Goal: Task Accomplishment & Management: Use online tool/utility

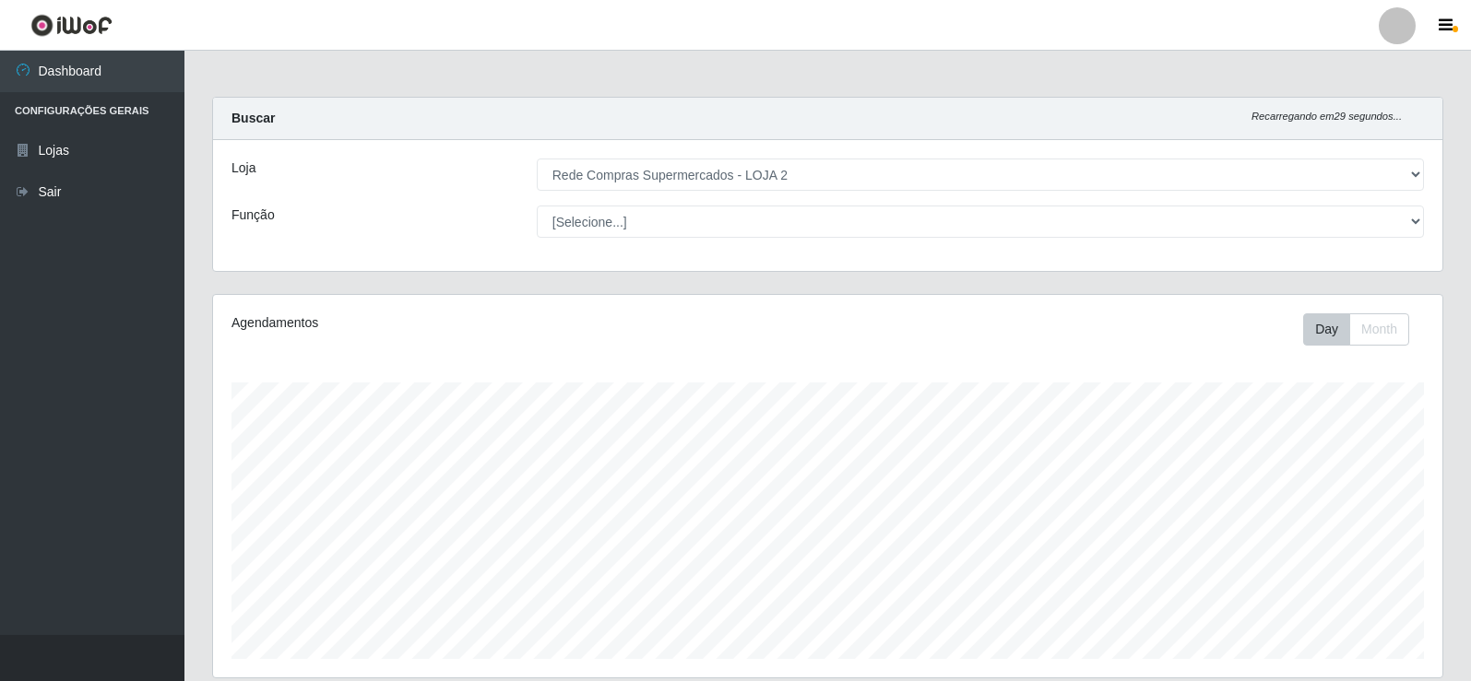
select select "161"
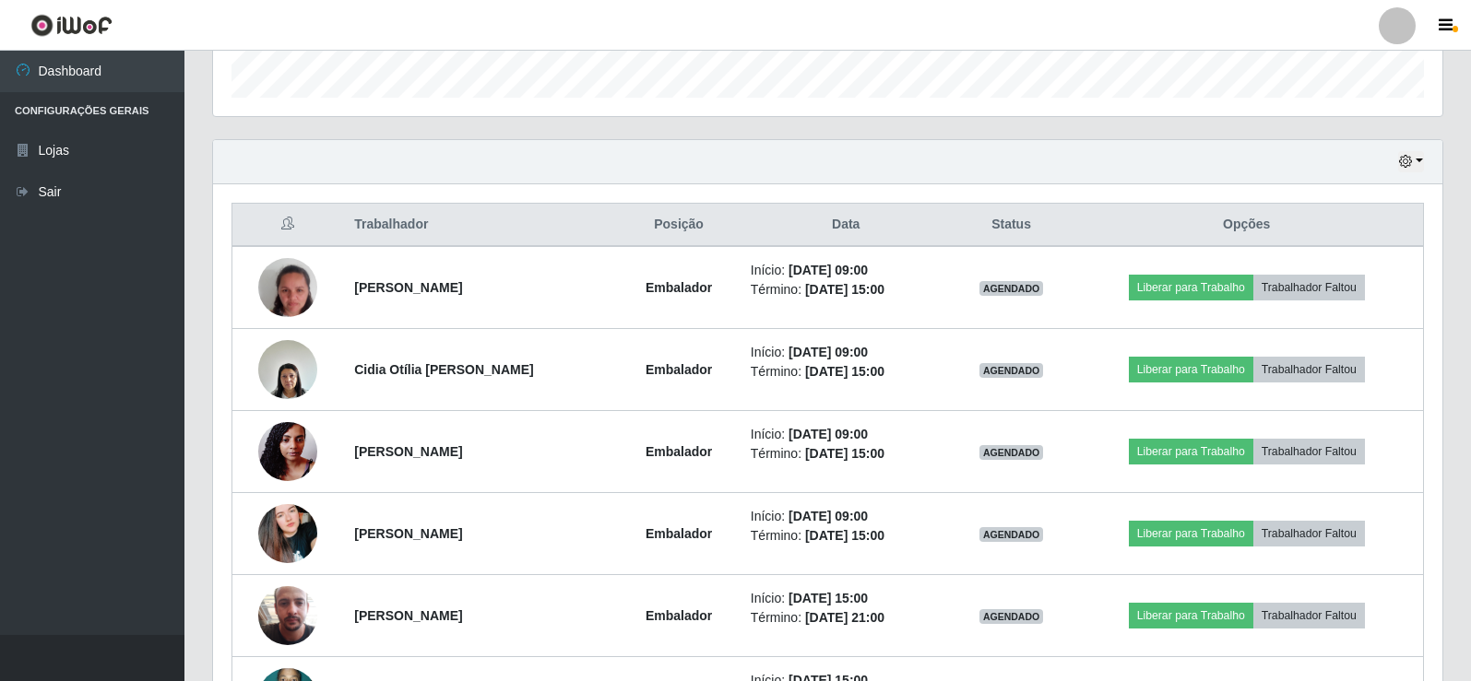
scroll to position [595, 0]
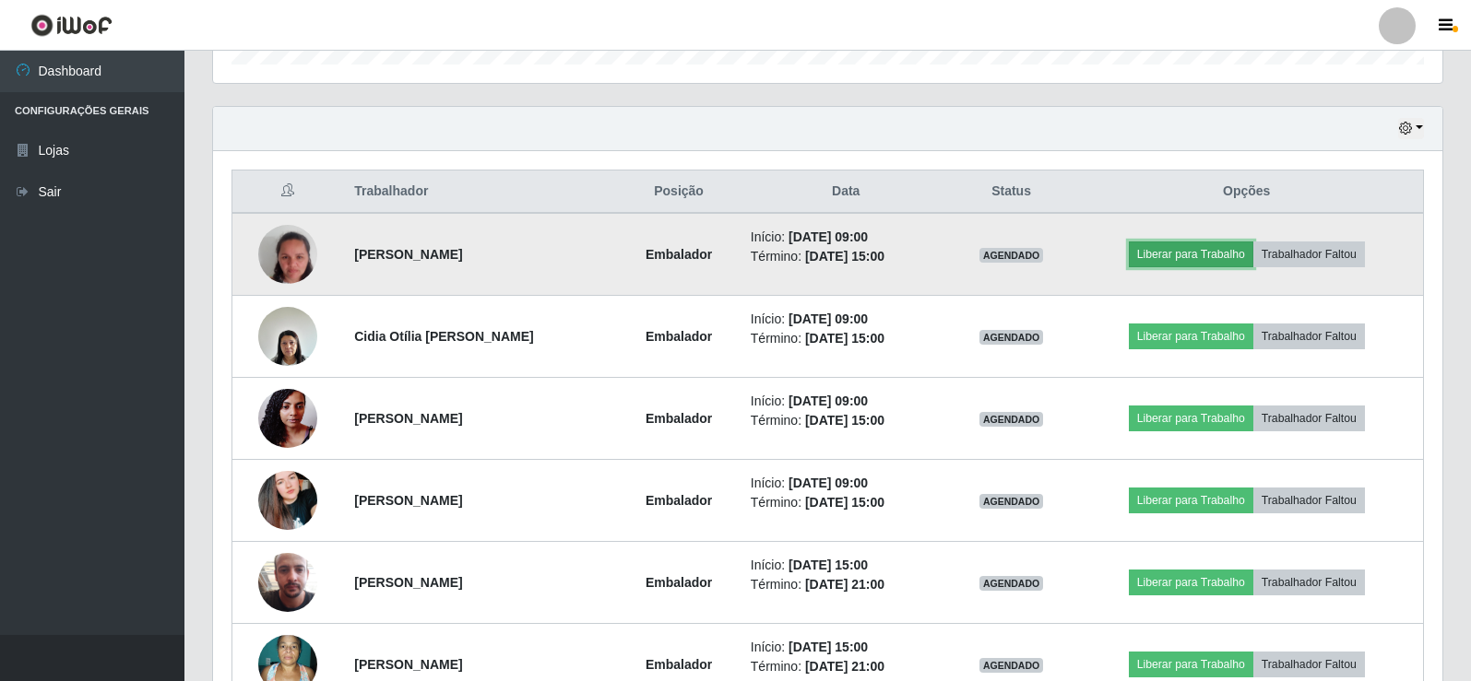
click at [1193, 247] on button "Liberar para Trabalho" at bounding box center [1191, 255] width 124 height 26
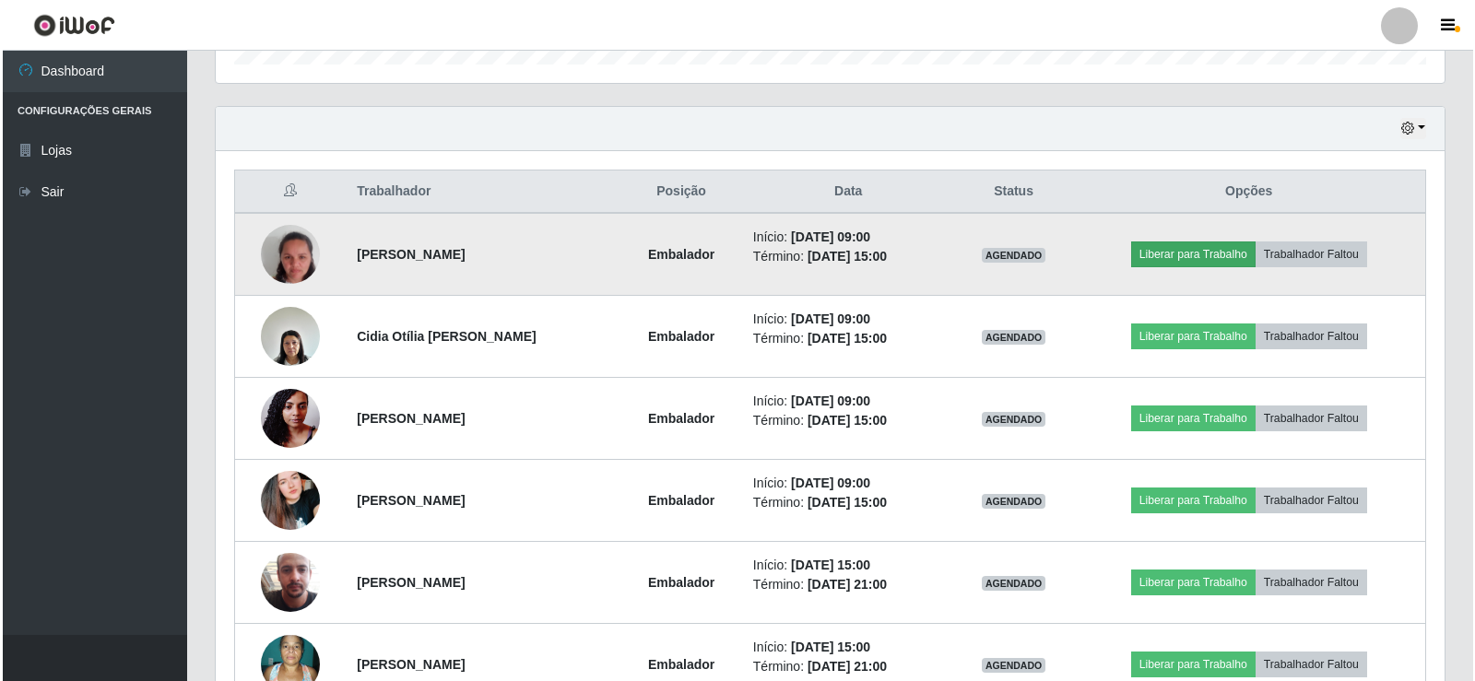
scroll to position [383, 1220]
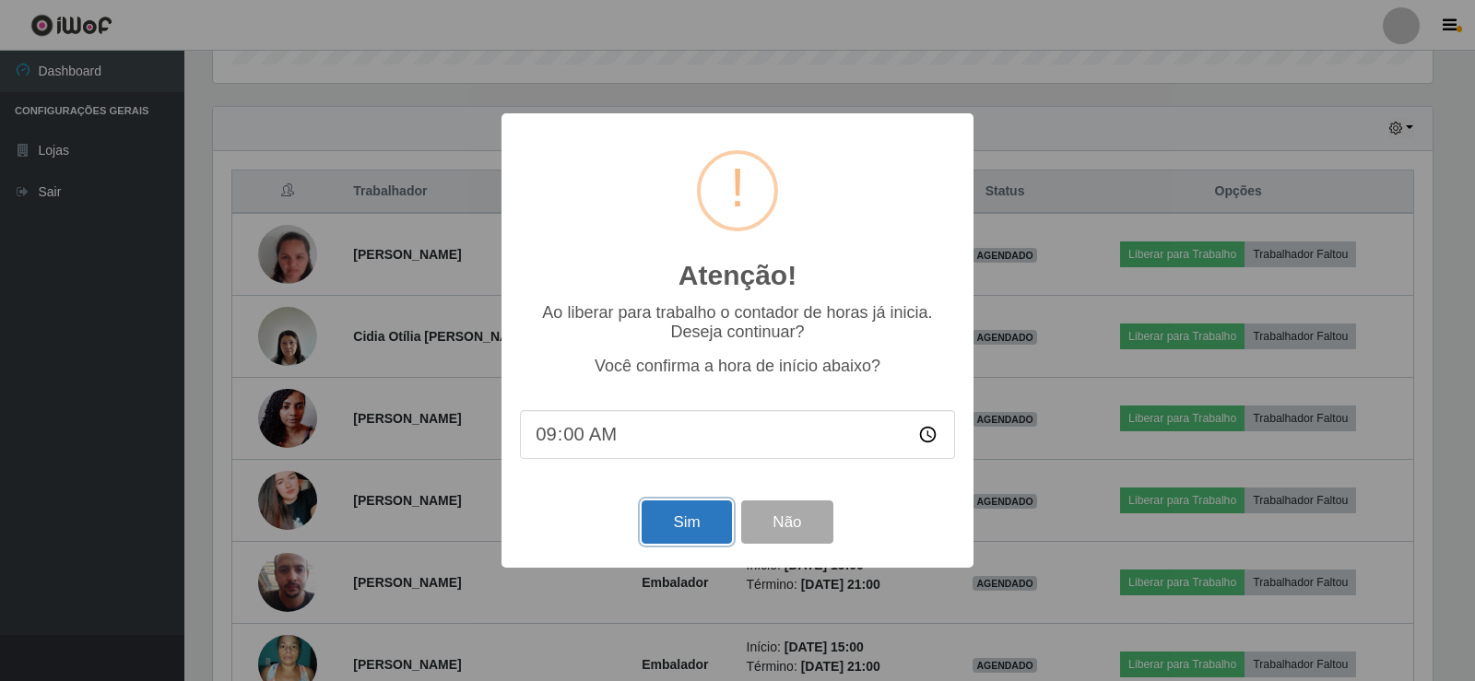
click at [693, 538] on button "Sim" at bounding box center [686, 522] width 89 height 43
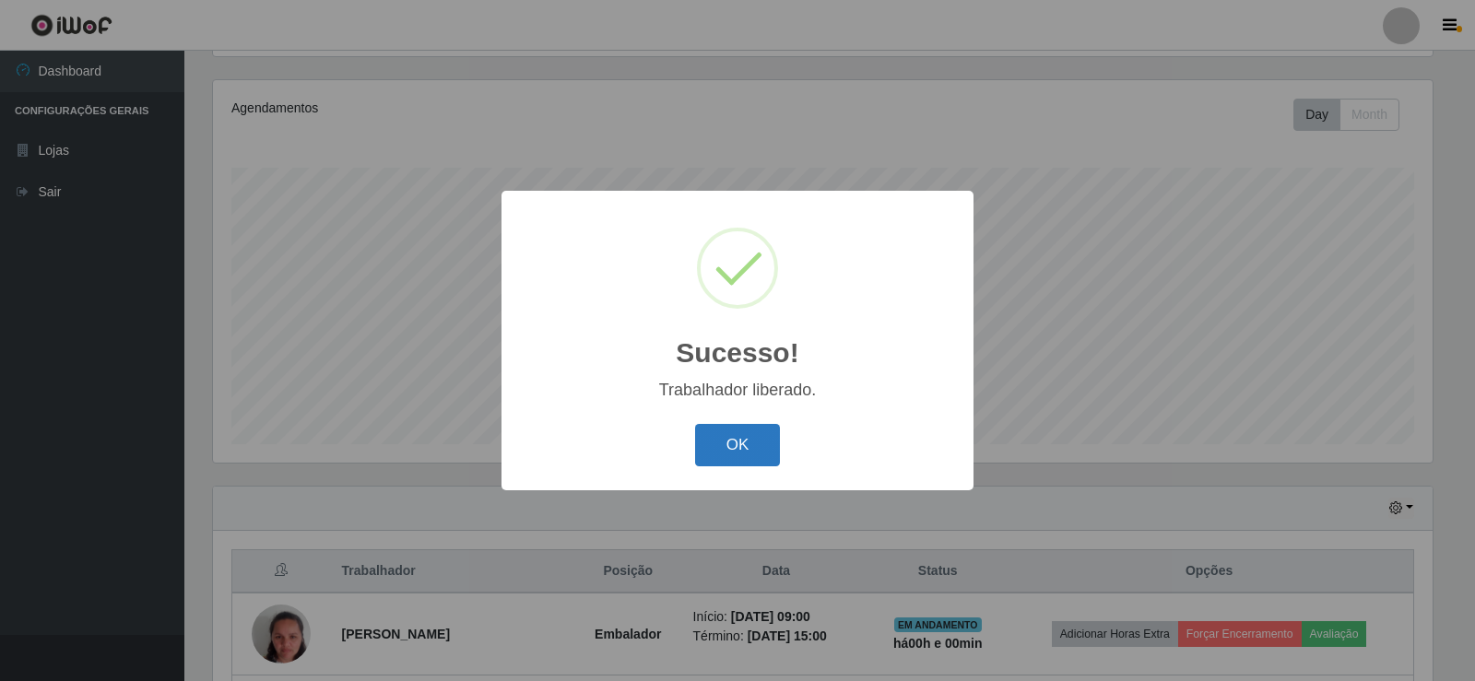
click at [750, 442] on button "OK" at bounding box center [738, 445] width 86 height 43
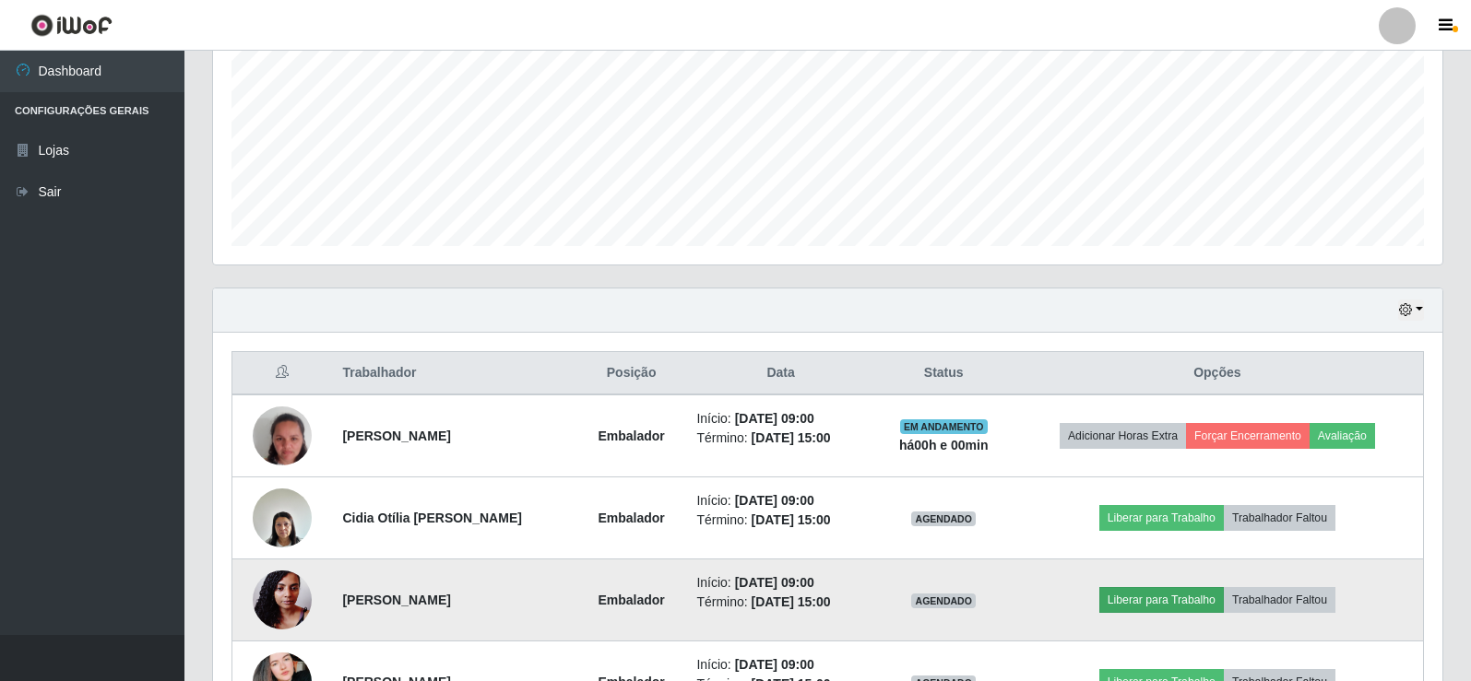
scroll to position [584, 0]
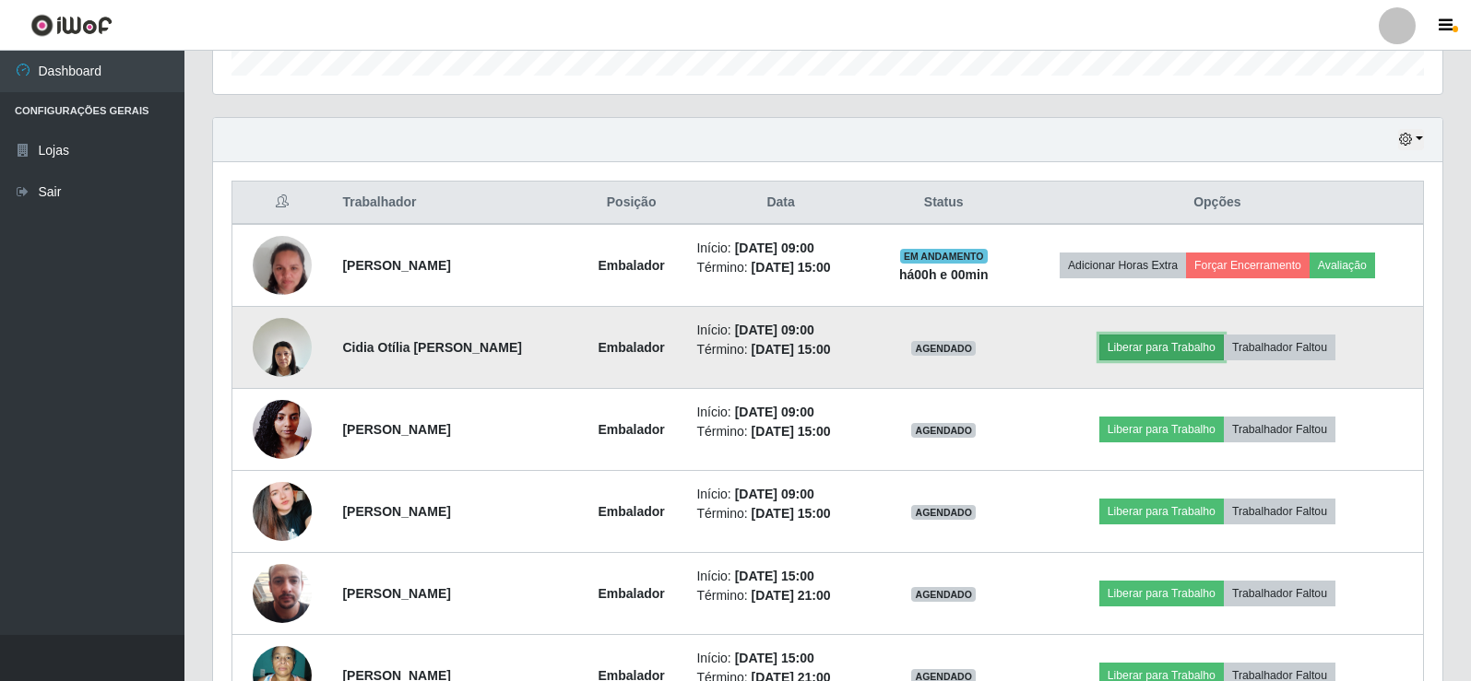
click at [1175, 357] on button "Liberar para Trabalho" at bounding box center [1161, 348] width 124 height 26
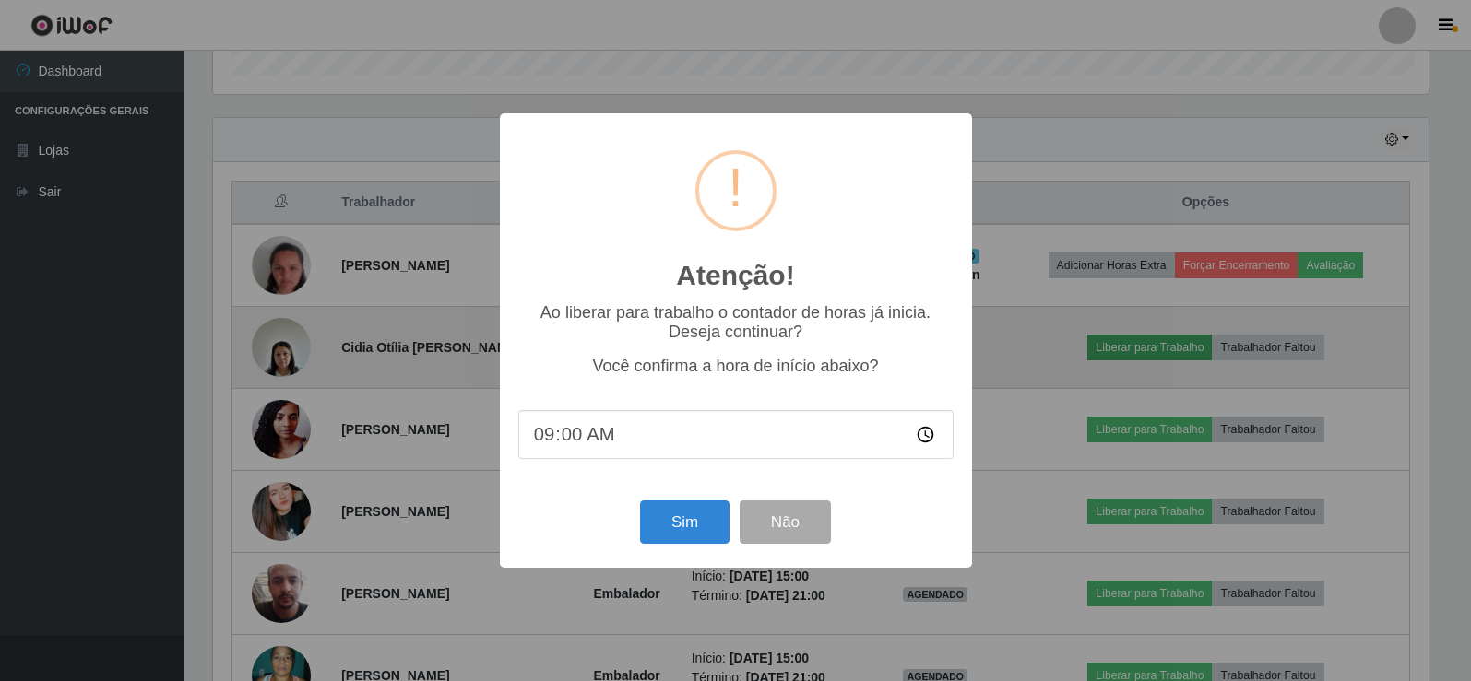
scroll to position [383, 1220]
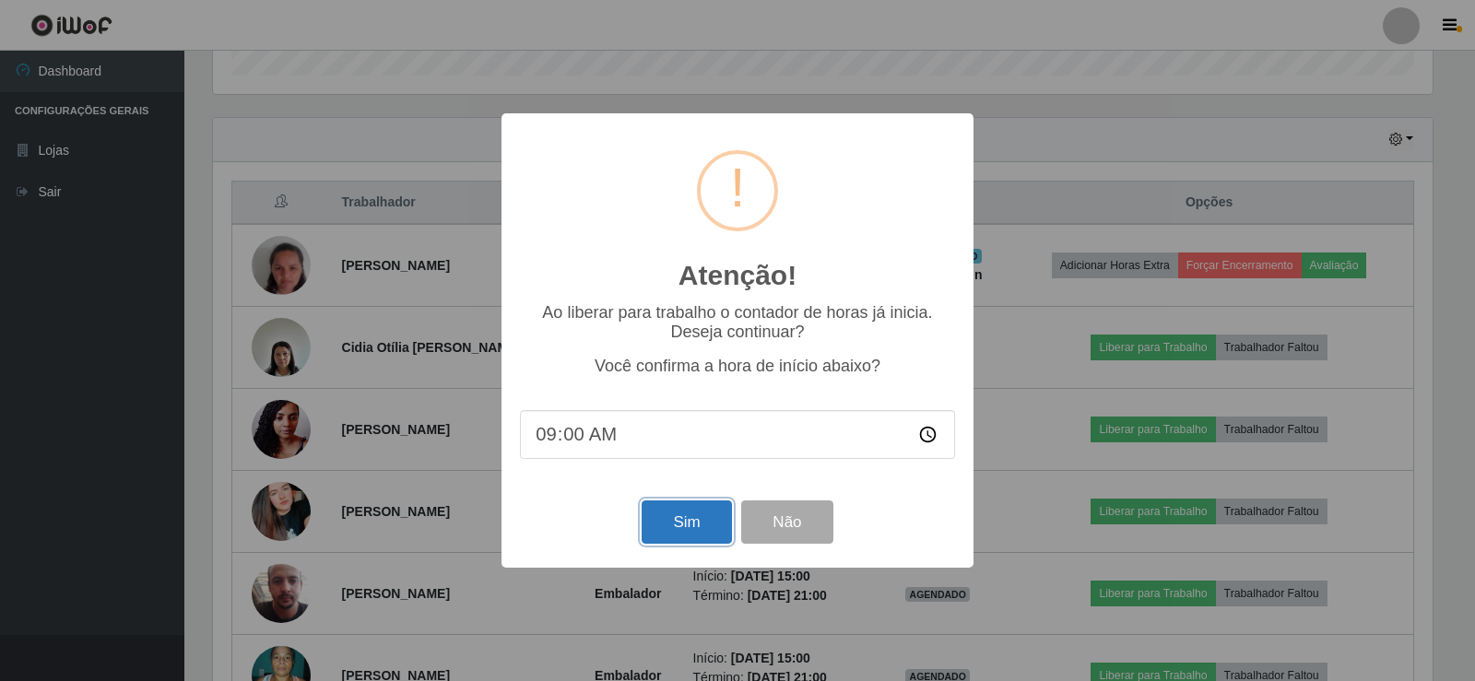
click at [674, 532] on button "Sim" at bounding box center [686, 522] width 89 height 43
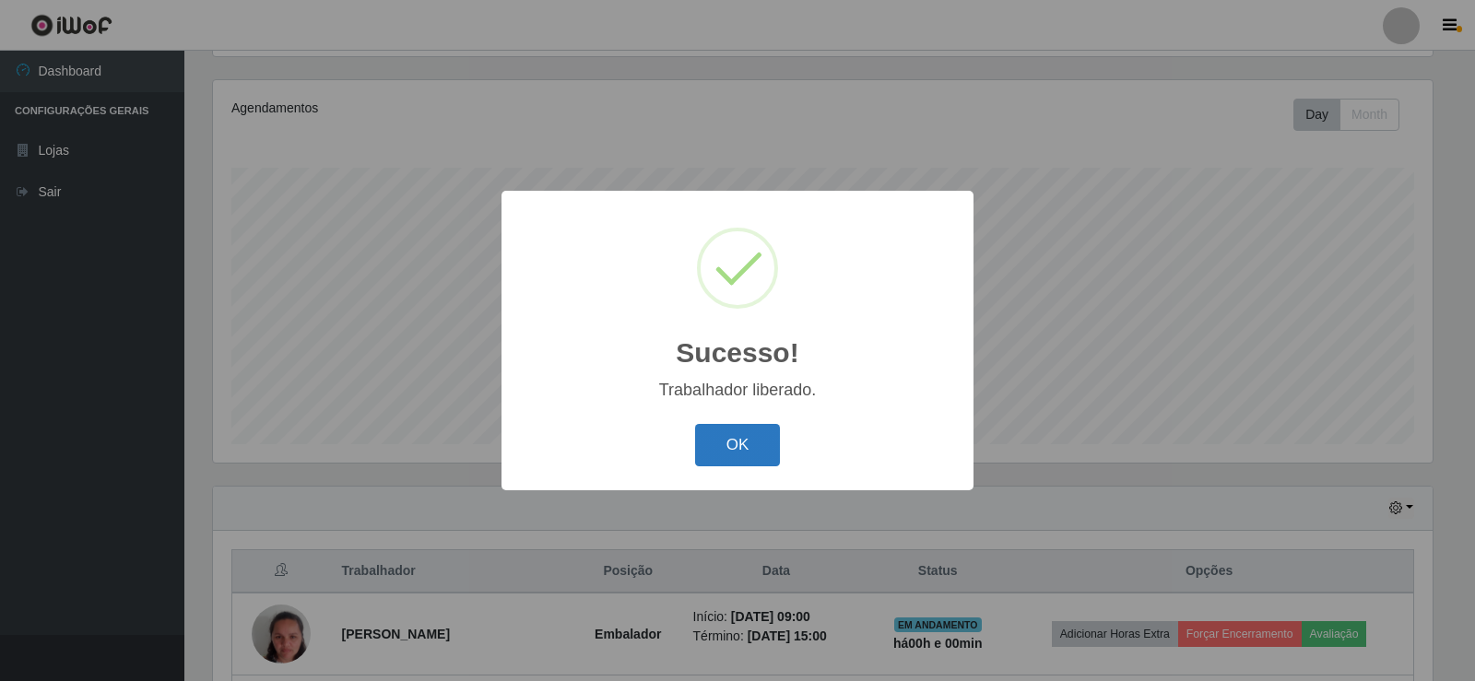
click at [736, 437] on button "OK" at bounding box center [738, 445] width 86 height 43
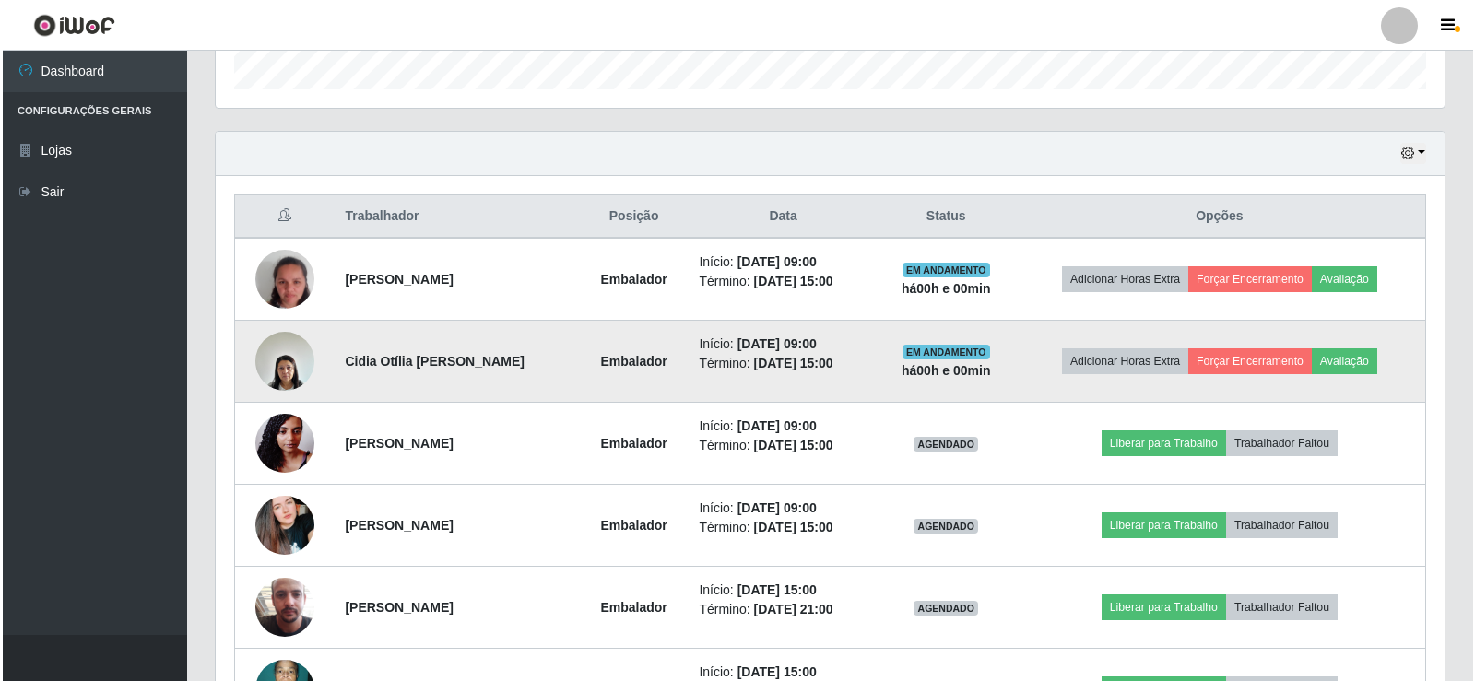
scroll to position [676, 0]
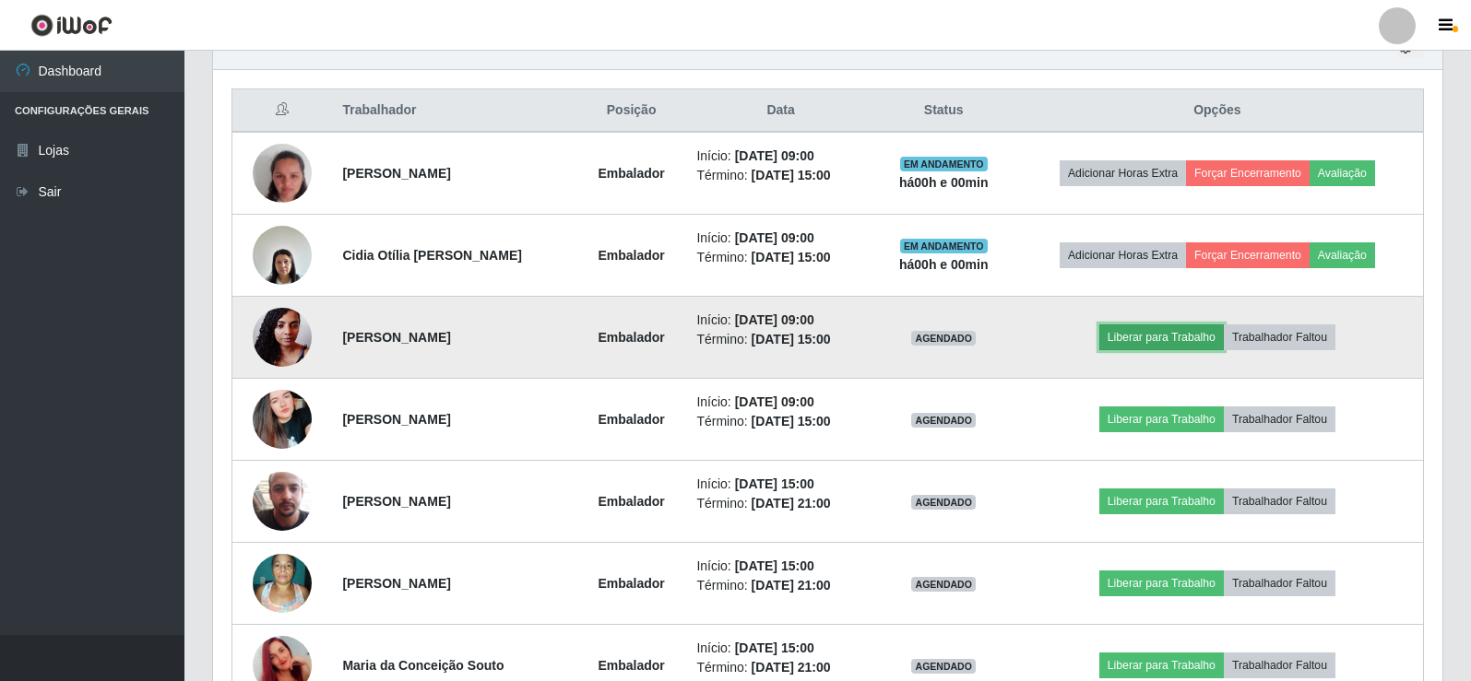
click at [1171, 336] on button "Liberar para Trabalho" at bounding box center [1161, 338] width 124 height 26
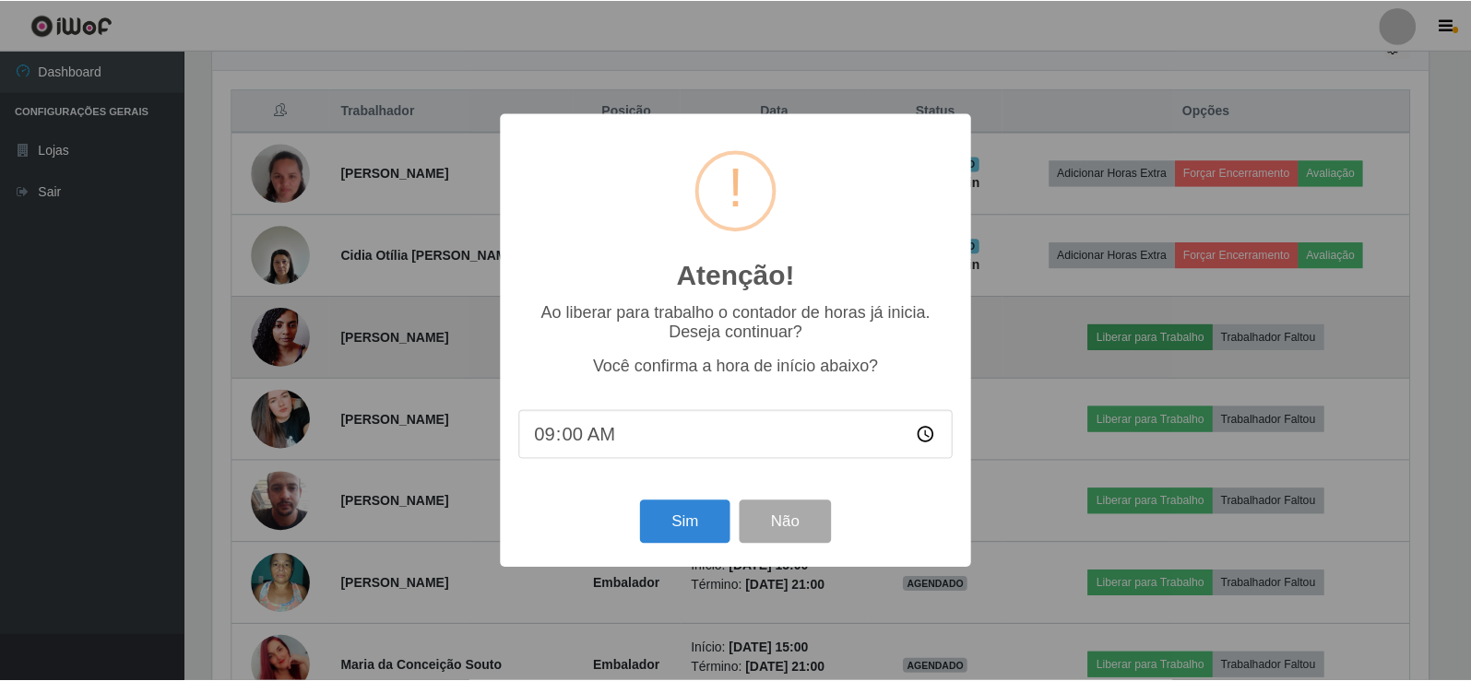
scroll to position [383, 1220]
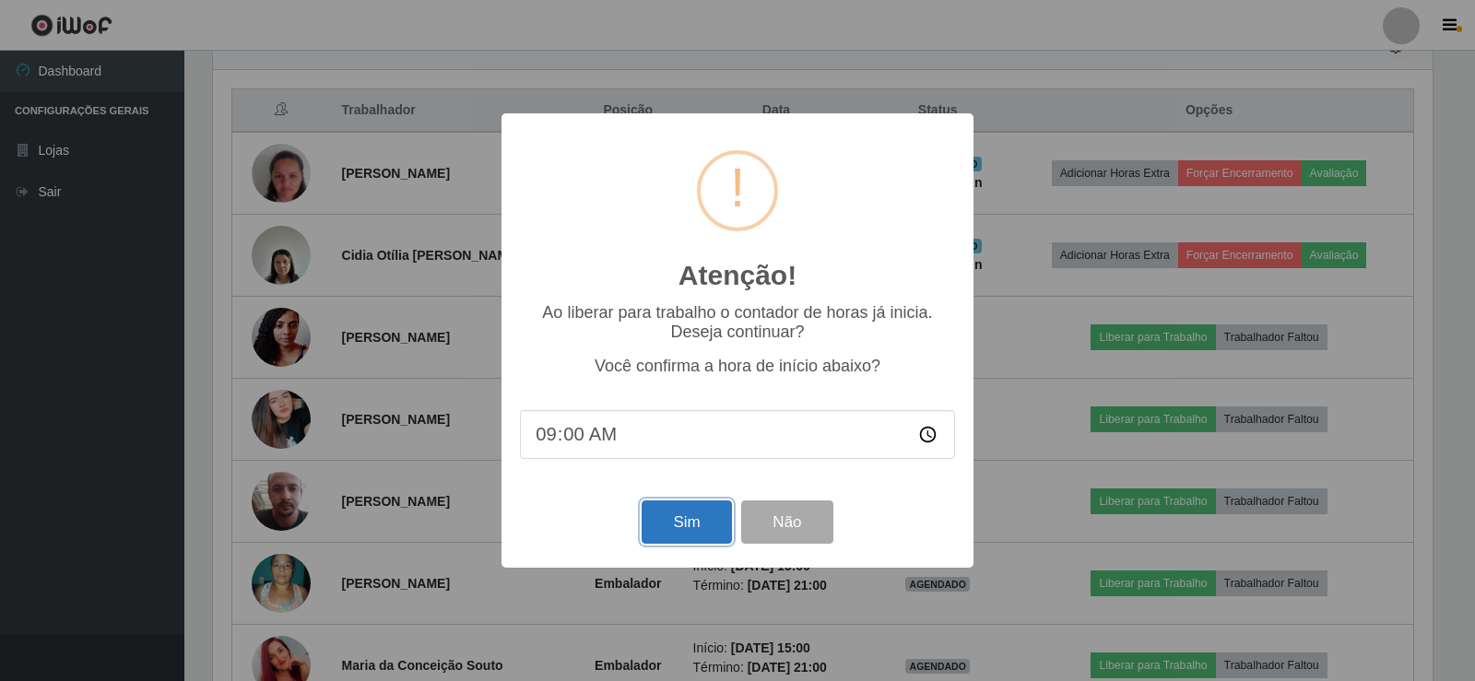
click at [674, 525] on button "Sim" at bounding box center [686, 522] width 89 height 43
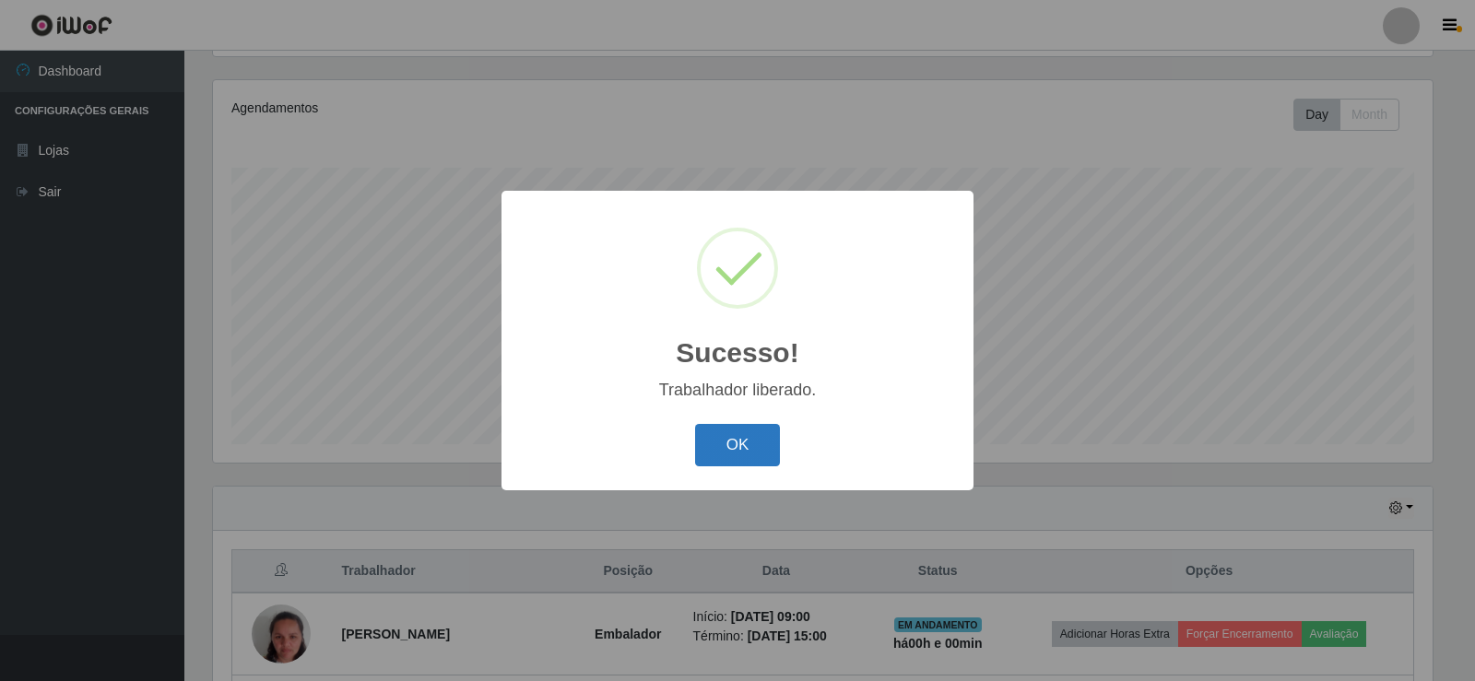
click at [742, 462] on button "OK" at bounding box center [738, 445] width 86 height 43
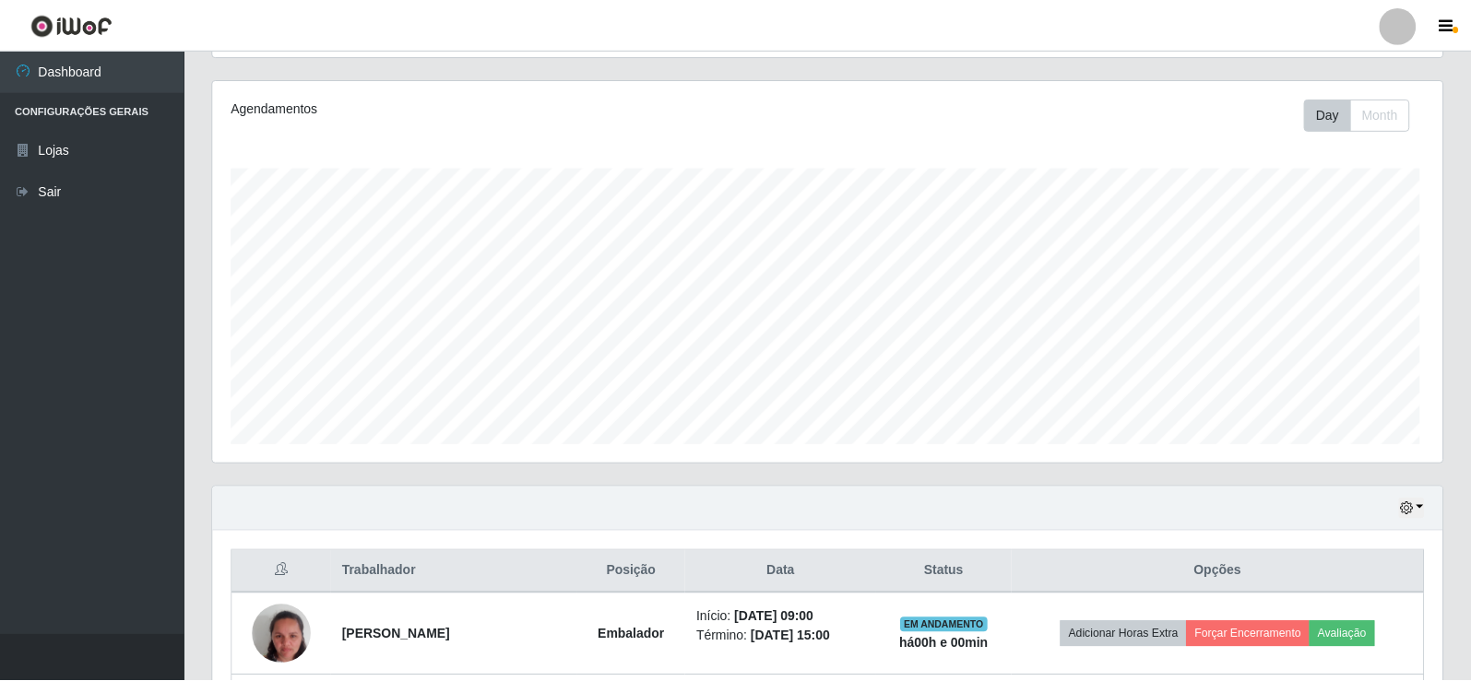
scroll to position [0, 0]
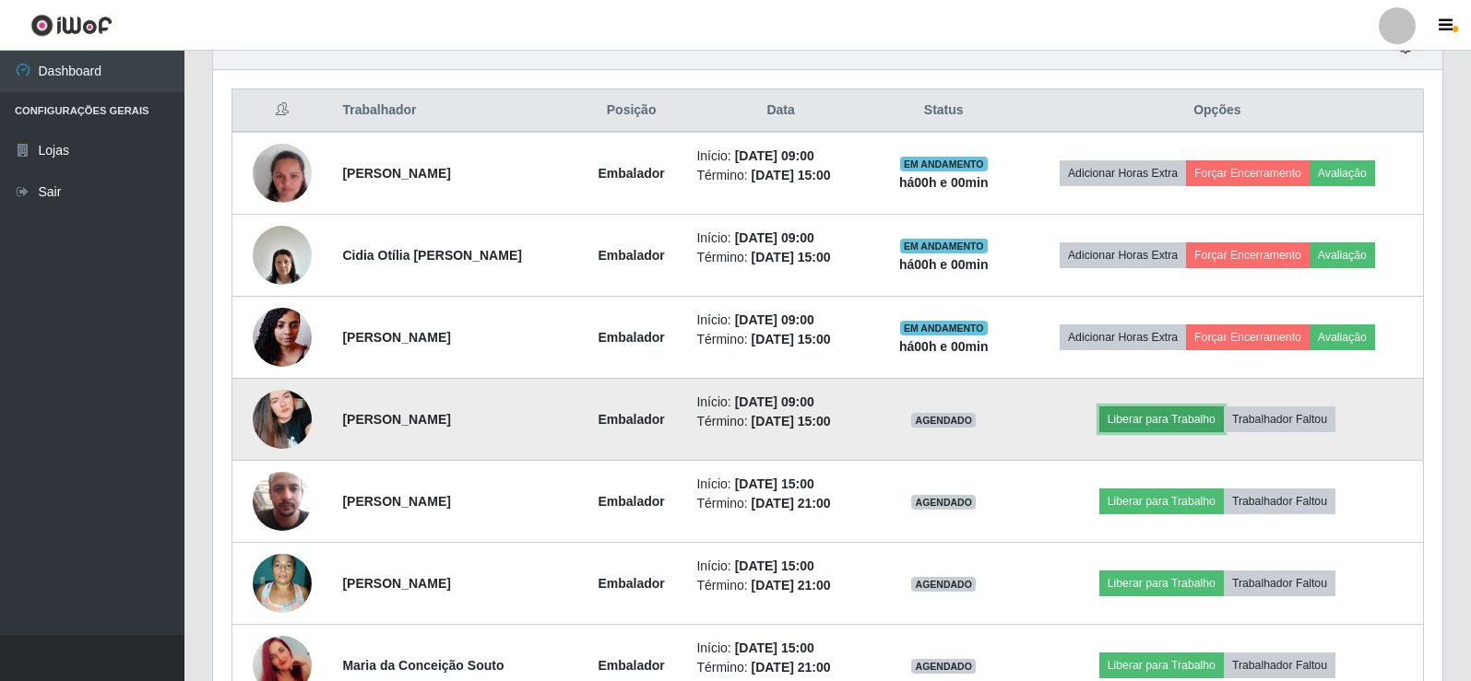
click at [1166, 411] on button "Liberar para Trabalho" at bounding box center [1161, 420] width 124 height 26
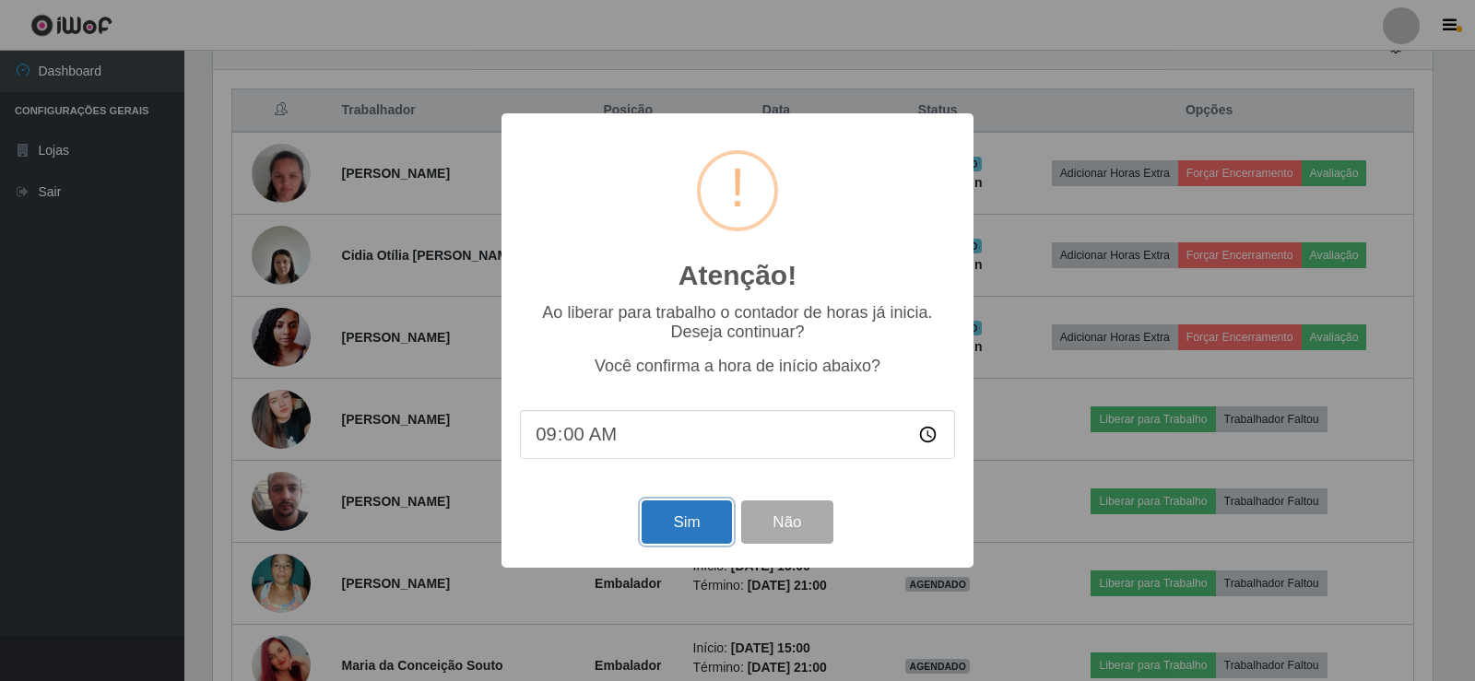
click at [672, 515] on button "Sim" at bounding box center [686, 522] width 89 height 43
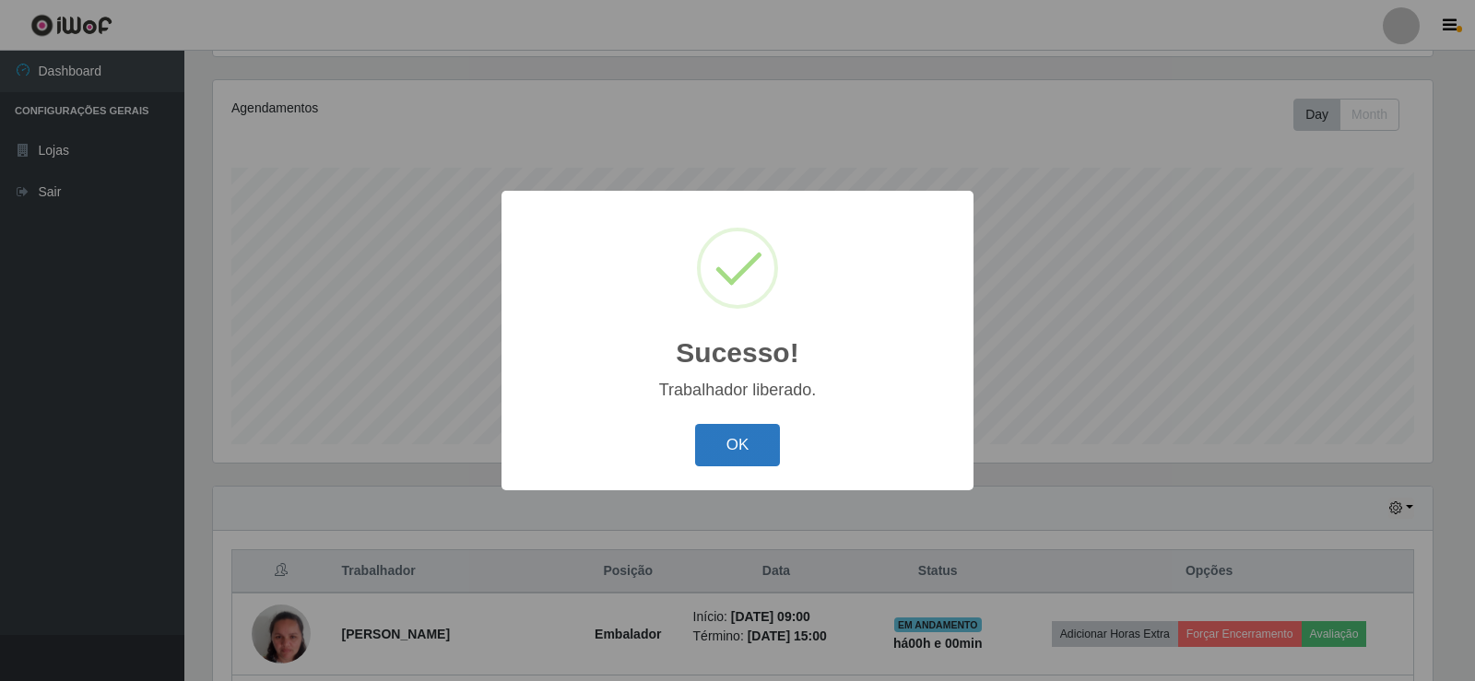
click at [763, 428] on button "OK" at bounding box center [738, 445] width 86 height 43
